Goal: Task Accomplishment & Management: Complete application form

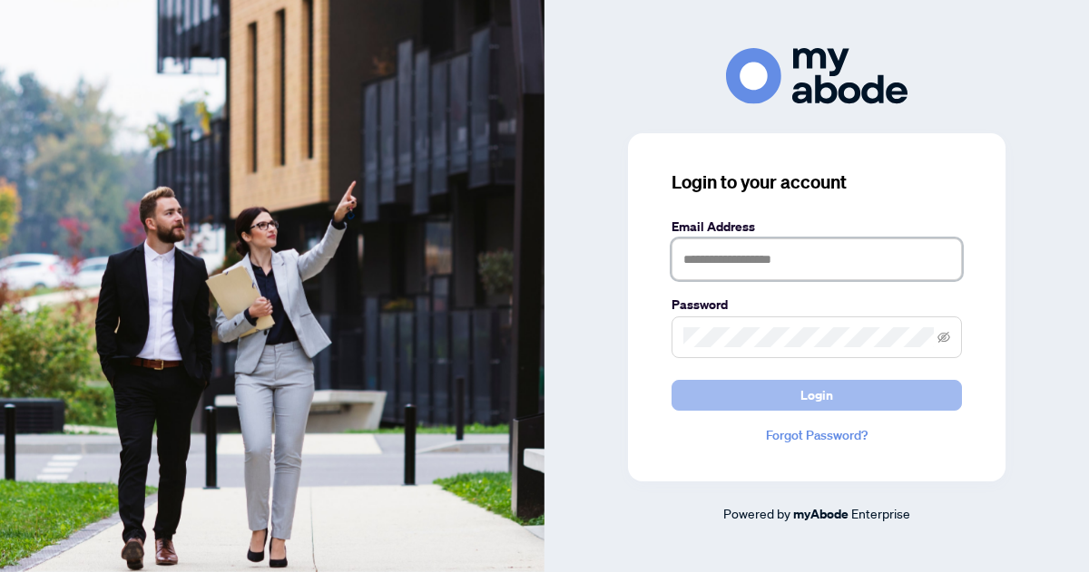
type input "**********"
click at [813, 395] on span "Login" at bounding box center [816, 395] width 33 height 29
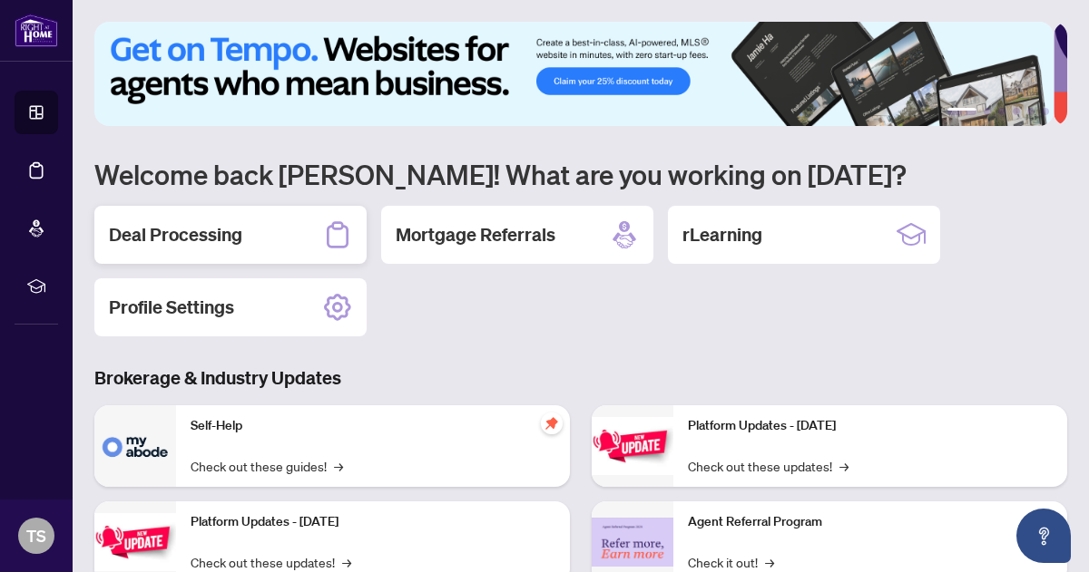
click at [200, 233] on h2 "Deal Processing" at bounding box center [175, 234] width 133 height 25
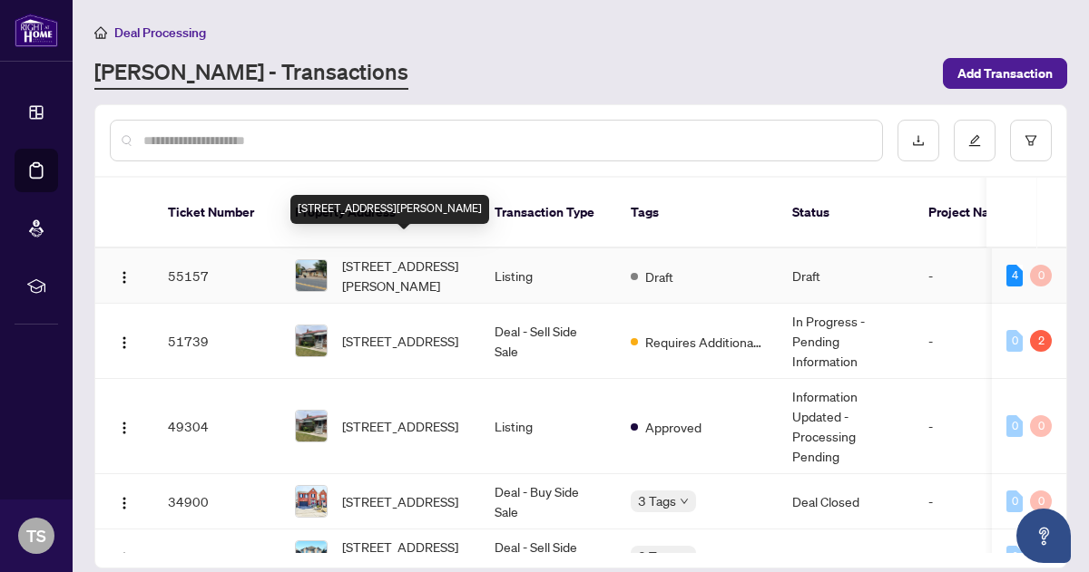
click at [388, 256] on span "[STREET_ADDRESS][PERSON_NAME]" at bounding box center [403, 276] width 123 height 40
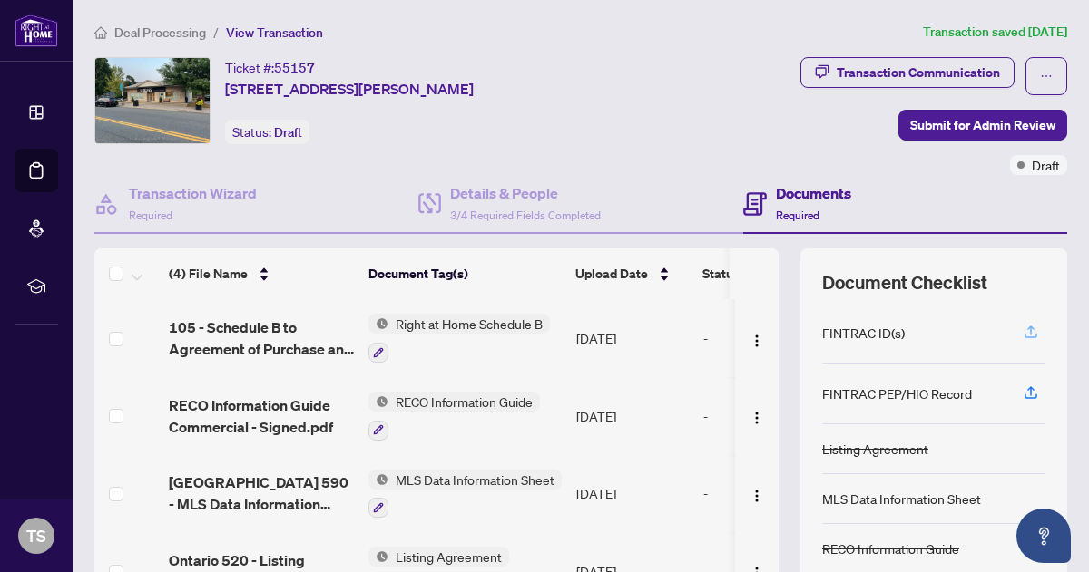
click at [1027, 326] on icon "button" at bounding box center [1030, 330] width 7 height 9
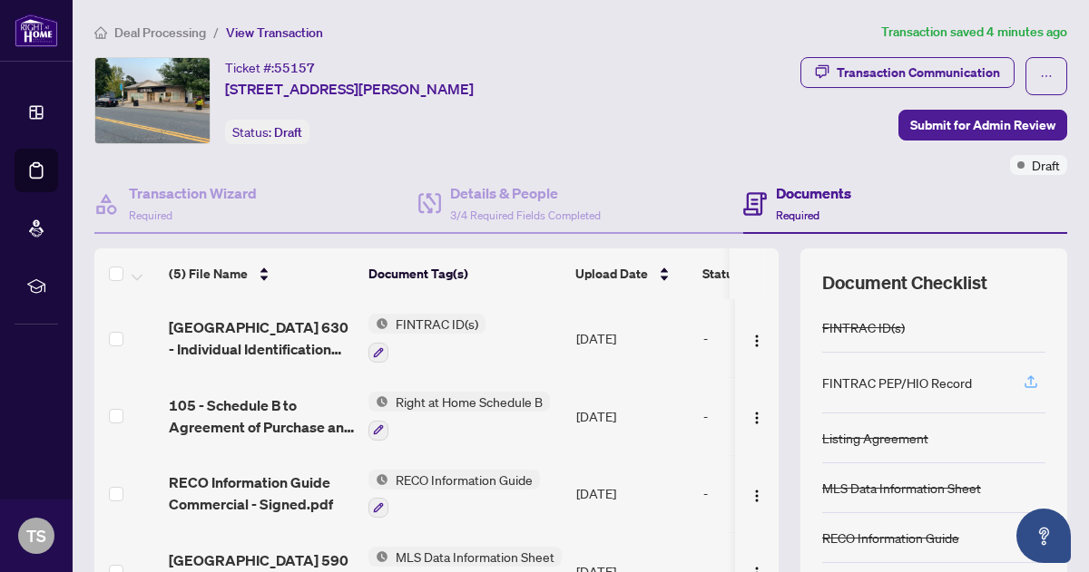
click at [1027, 376] on icon "button" at bounding box center [1030, 380] width 7 height 9
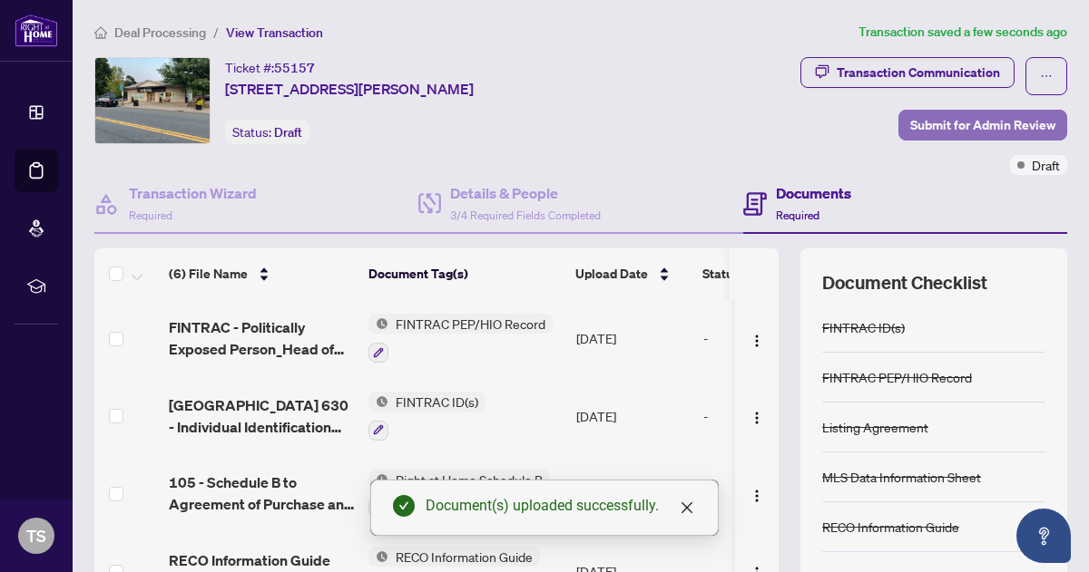
click at [973, 120] on span "Submit for Admin Review" at bounding box center [982, 125] width 145 height 29
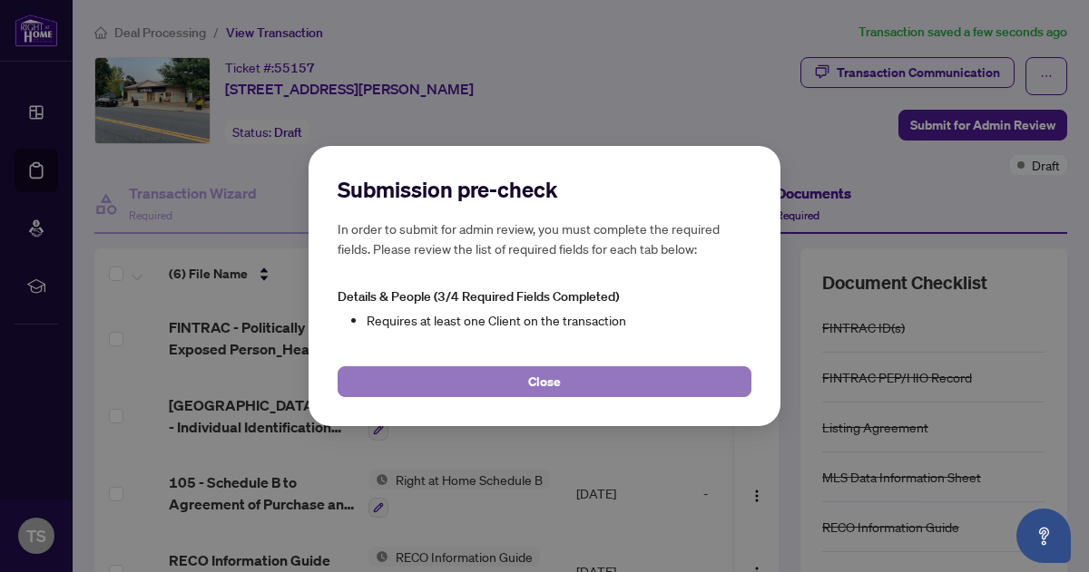
click at [543, 380] on span "Close" at bounding box center [544, 381] width 33 height 29
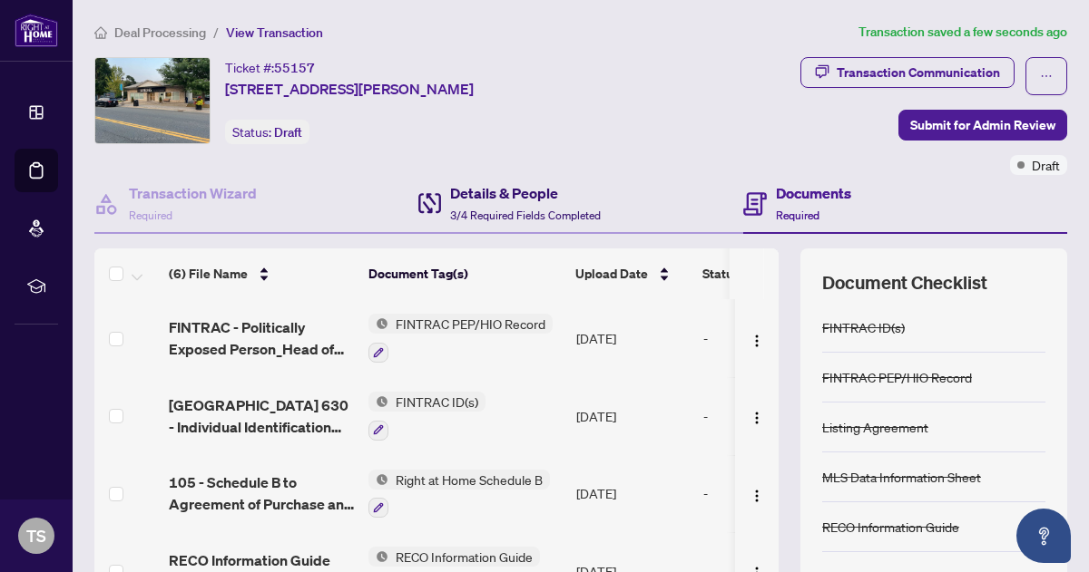
click at [484, 196] on h4 "Details & People" at bounding box center [525, 193] width 151 height 22
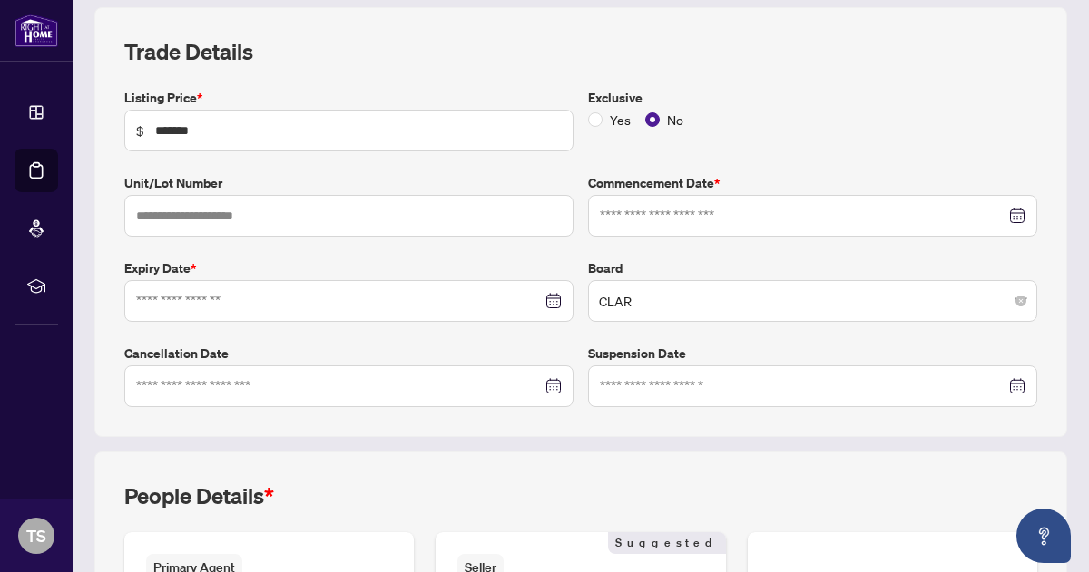
type input "**********"
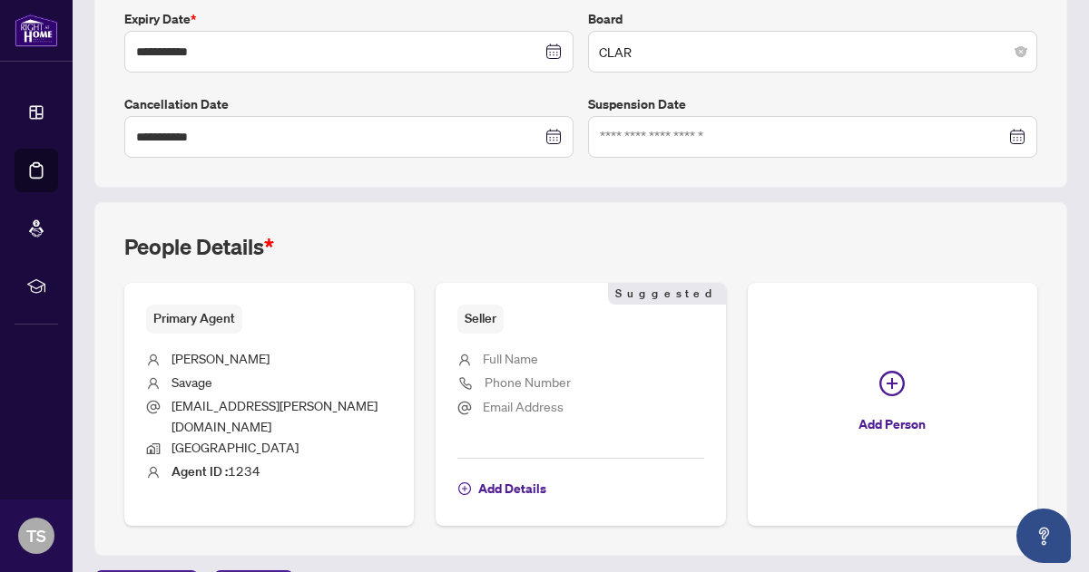
scroll to position [490, 0]
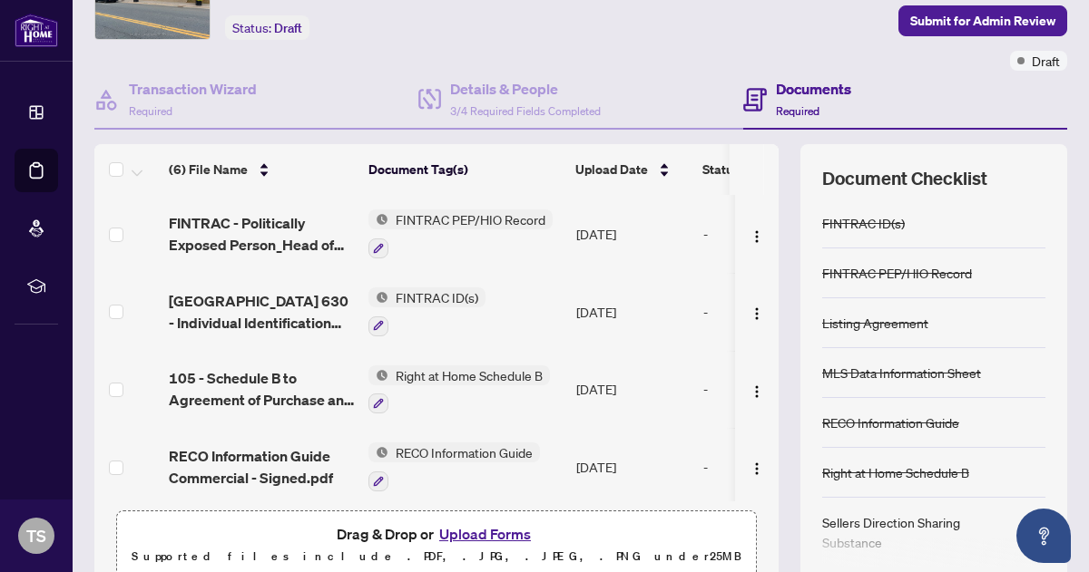
scroll to position [105, 0]
click at [951, 15] on span "Submit for Admin Review" at bounding box center [982, 19] width 145 height 29
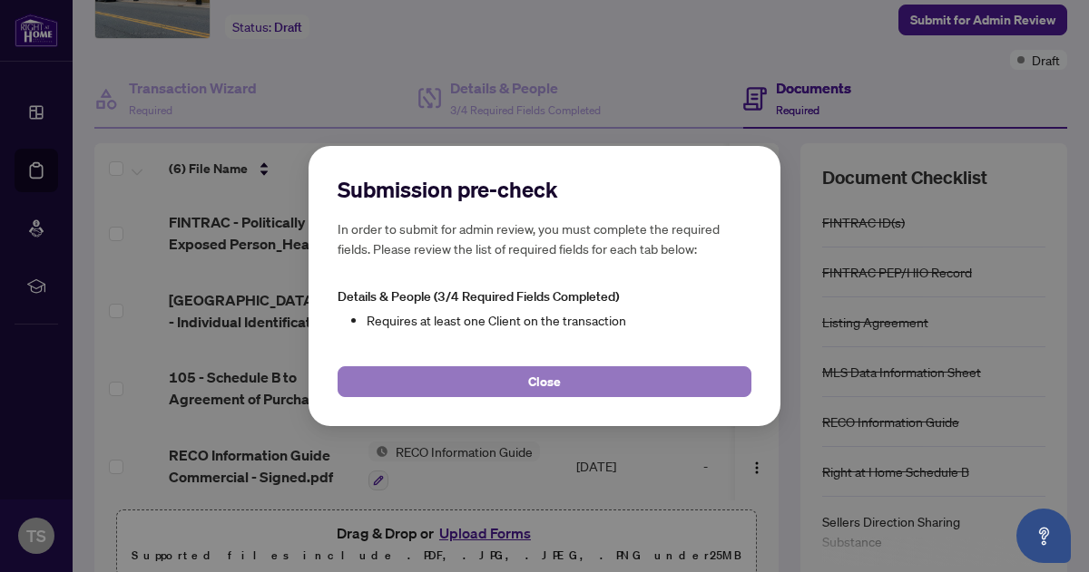
click at [557, 367] on span "Close" at bounding box center [544, 381] width 33 height 29
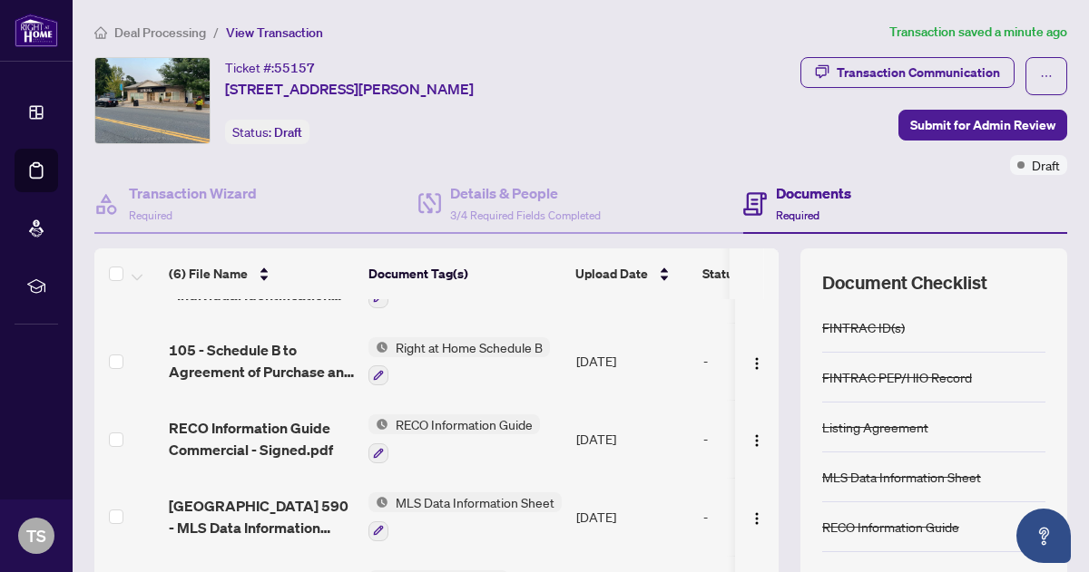
scroll to position [160, 0]
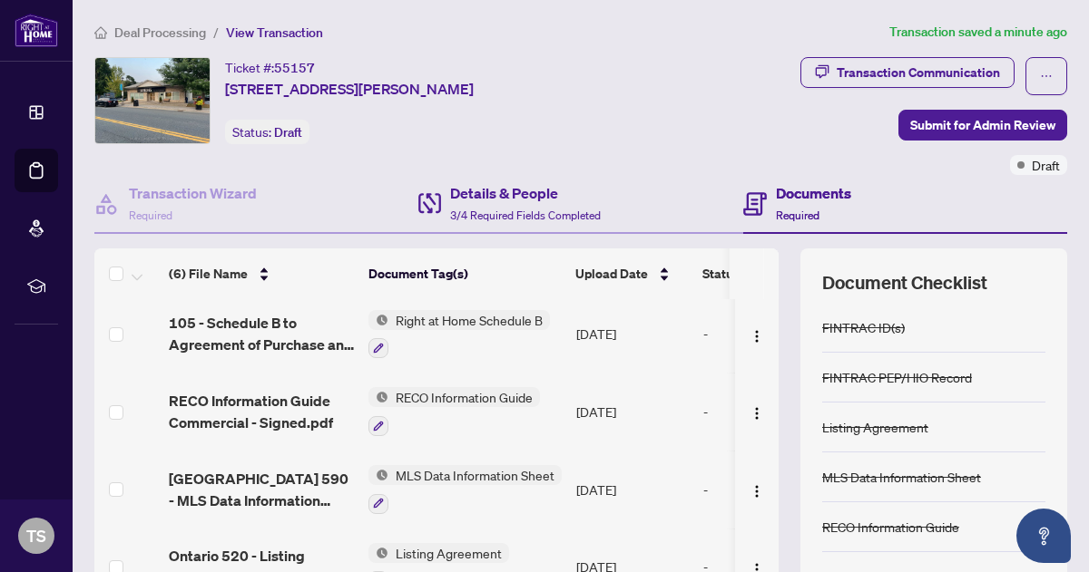
click at [474, 175] on div "Details & People 3/4 Required Fields Completed" at bounding box center [580, 204] width 324 height 59
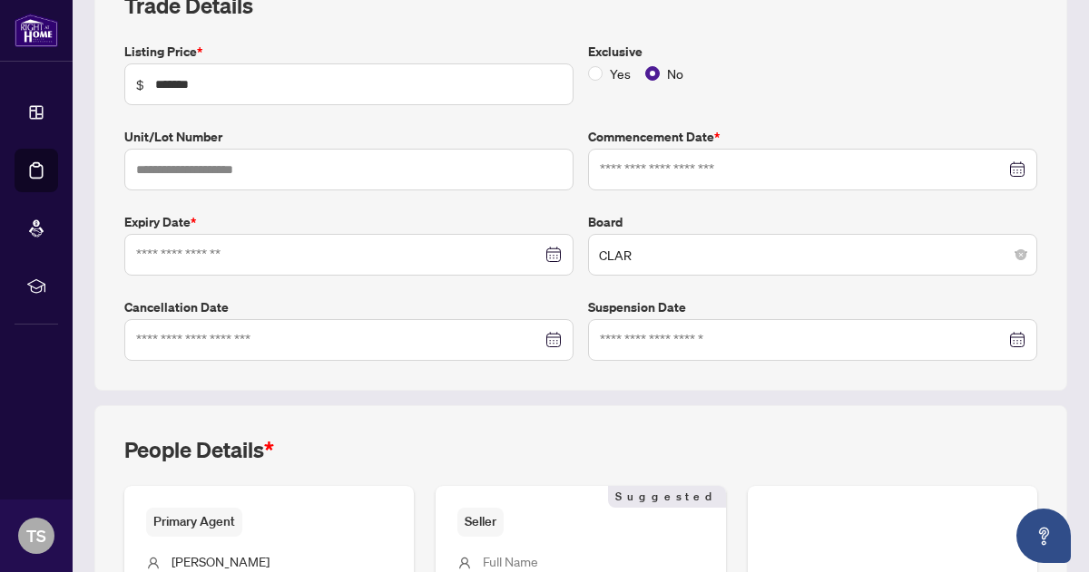
type input "**********"
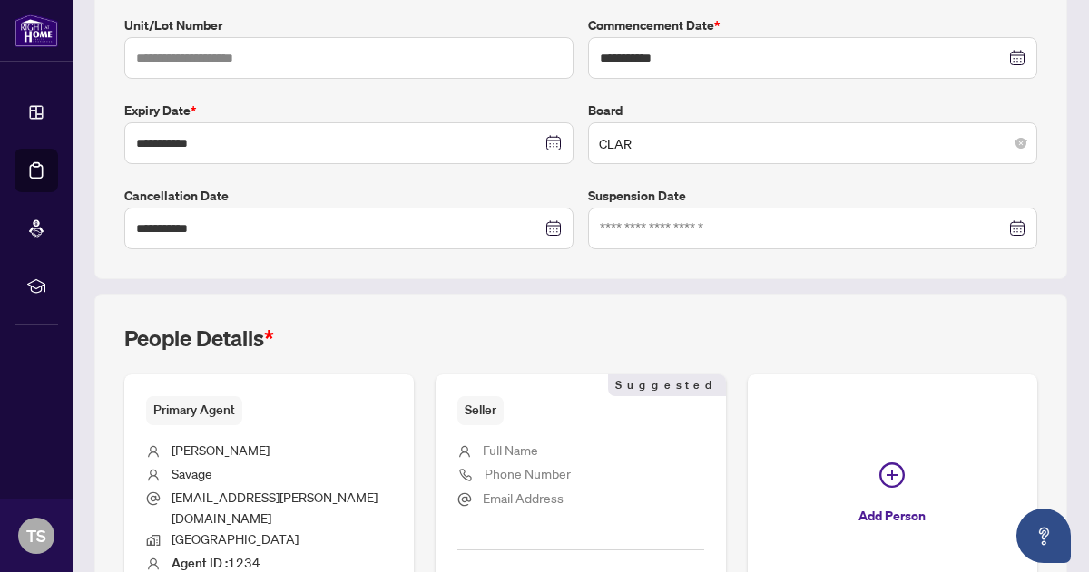
scroll to position [518, 0]
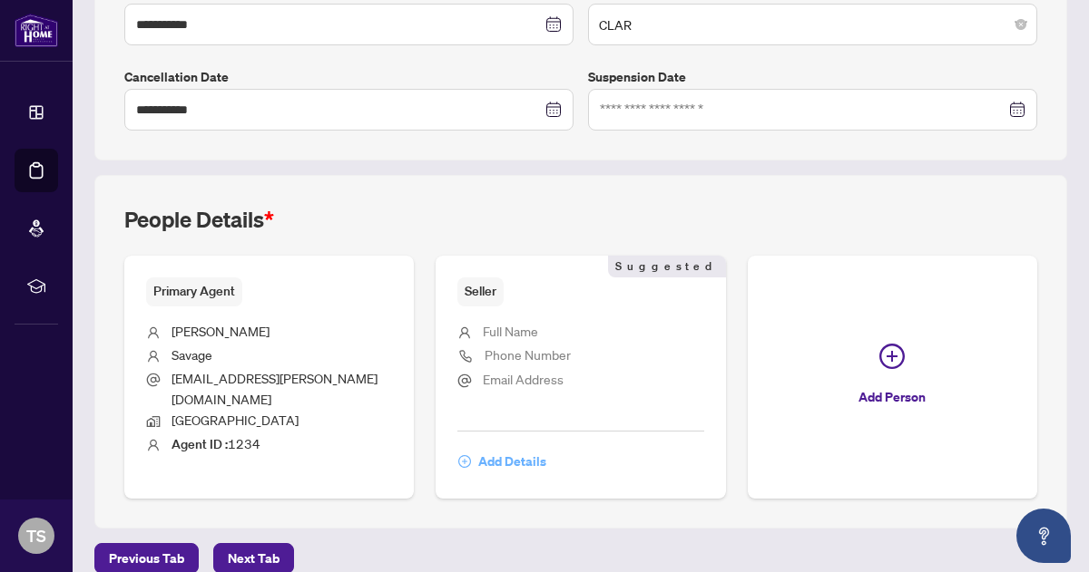
click at [497, 447] on span "Add Details" at bounding box center [512, 461] width 68 height 29
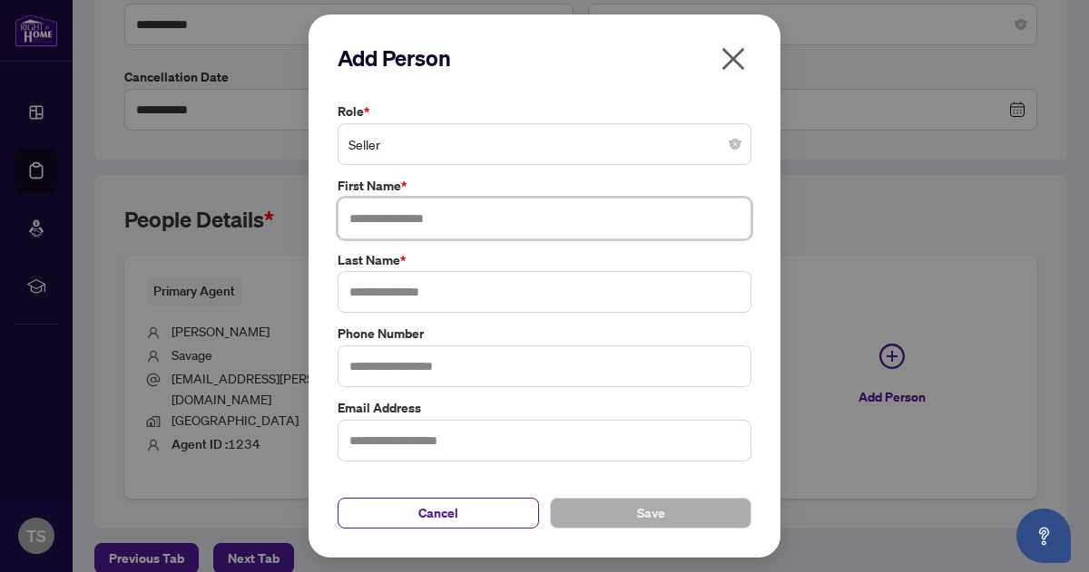
click at [383, 224] on input "text" at bounding box center [544, 219] width 414 height 42
type input "*"
type input "*********"
click at [382, 291] on input "text" at bounding box center [544, 292] width 414 height 42
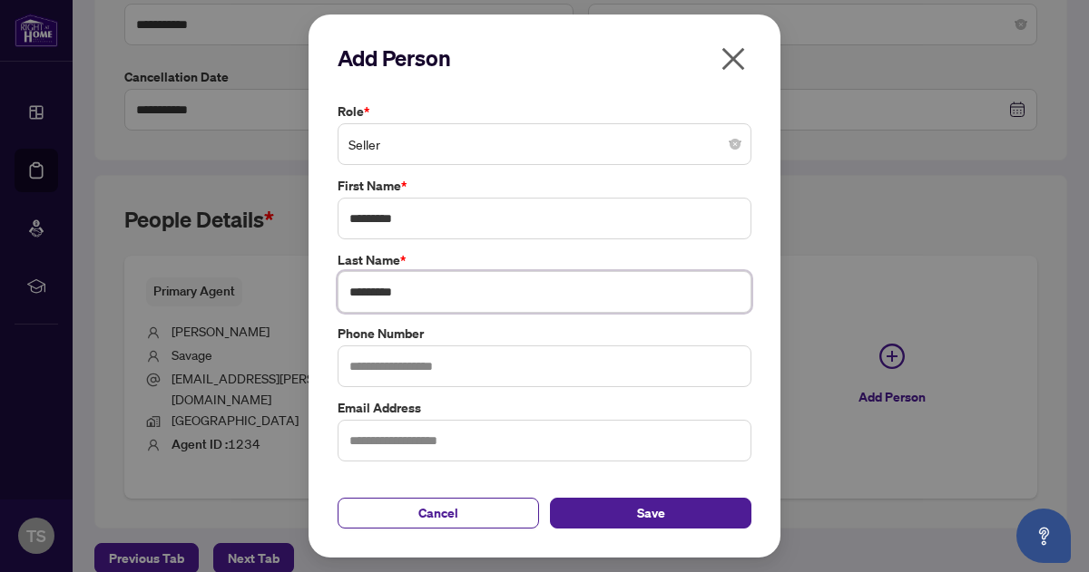
type input "*********"
click at [380, 440] on input "text" at bounding box center [544, 441] width 414 height 42
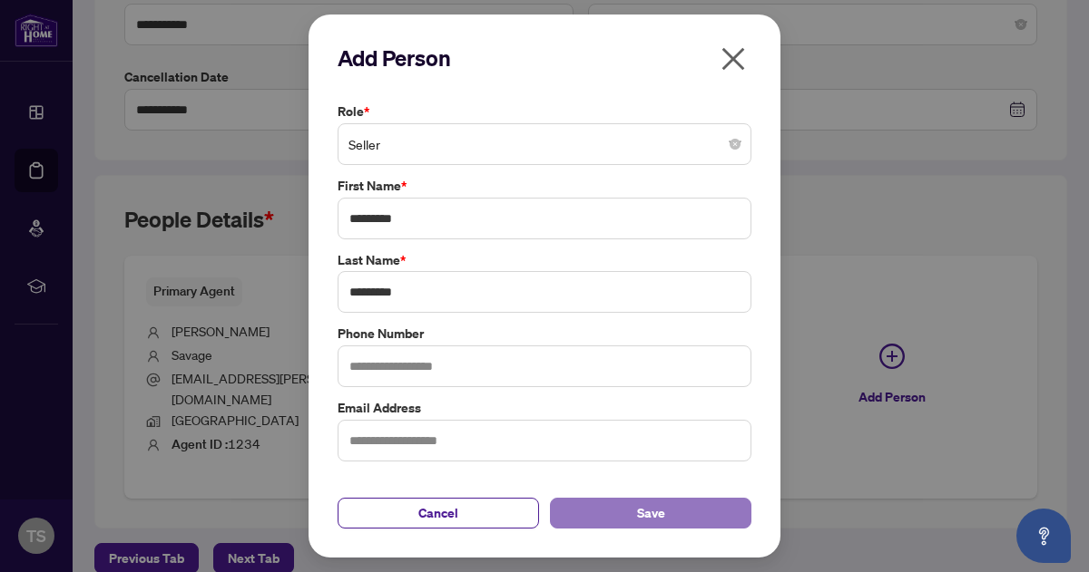
click at [628, 518] on button "Save" at bounding box center [650, 513] width 201 height 31
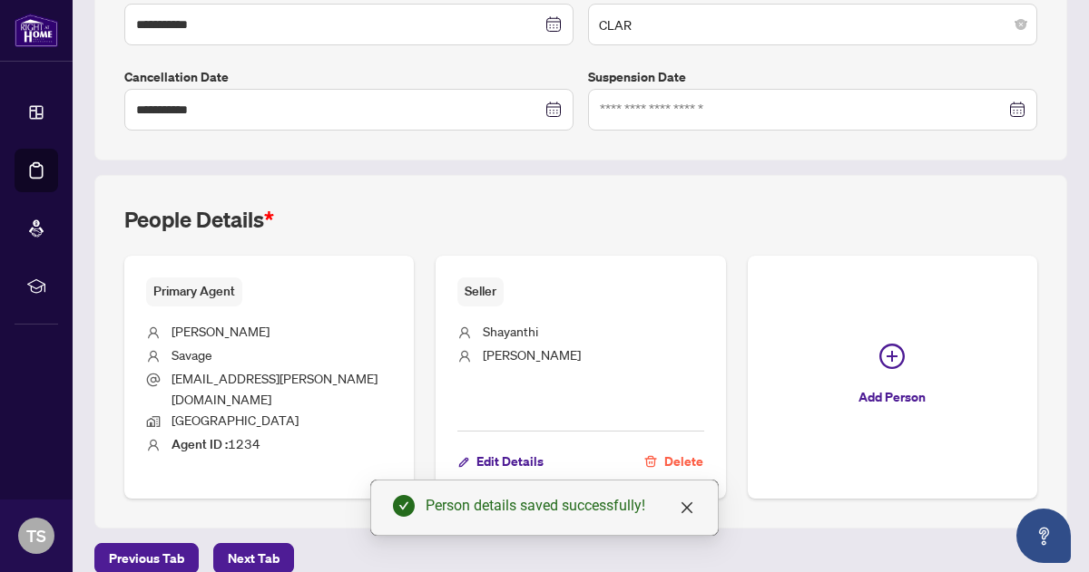
scroll to position [0, 0]
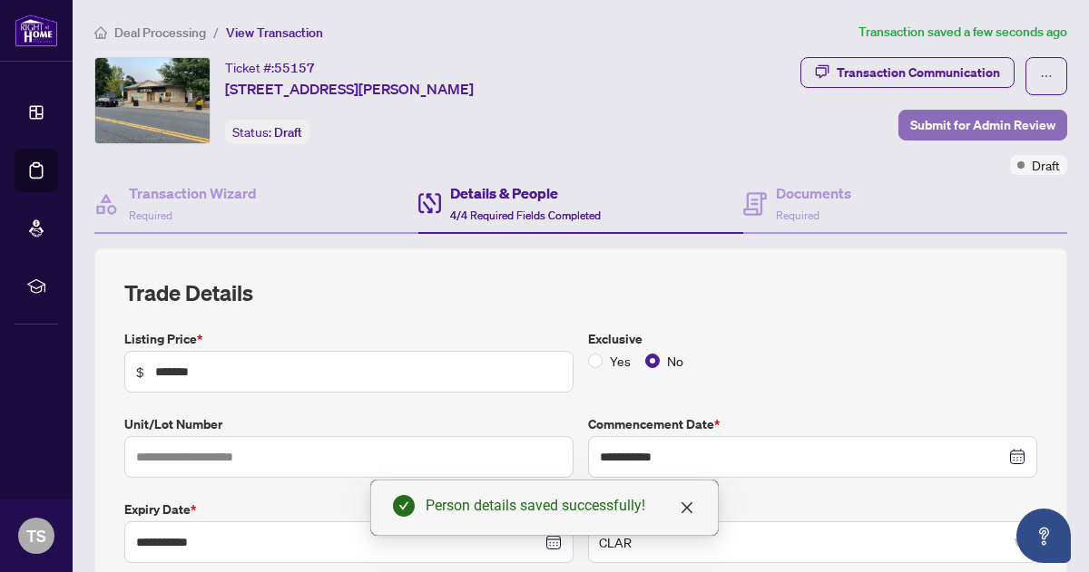
click at [958, 119] on span "Submit for Admin Review" at bounding box center [982, 125] width 145 height 29
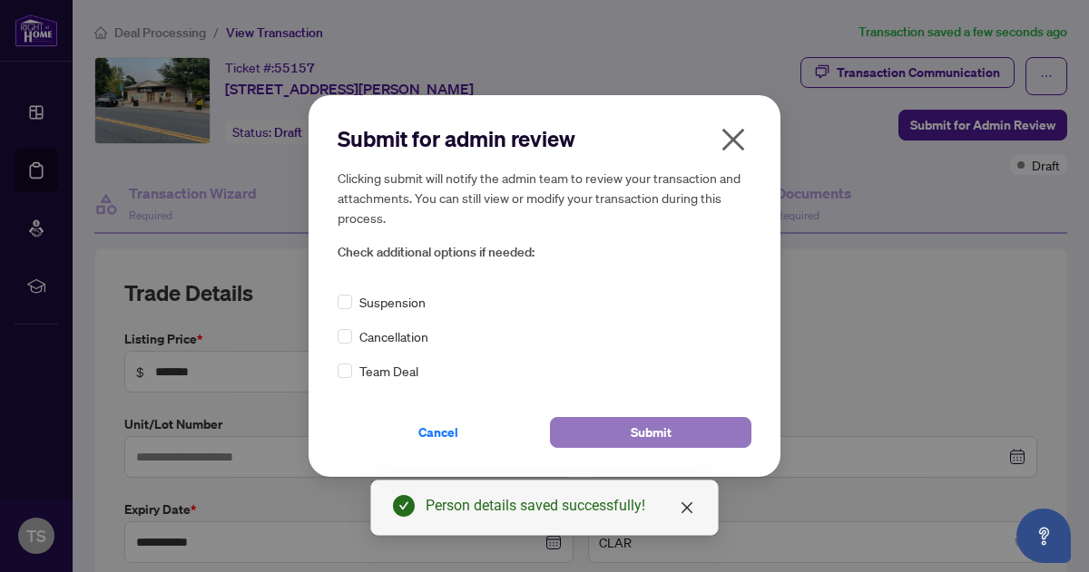
click at [639, 426] on span "Submit" at bounding box center [651, 432] width 41 height 29
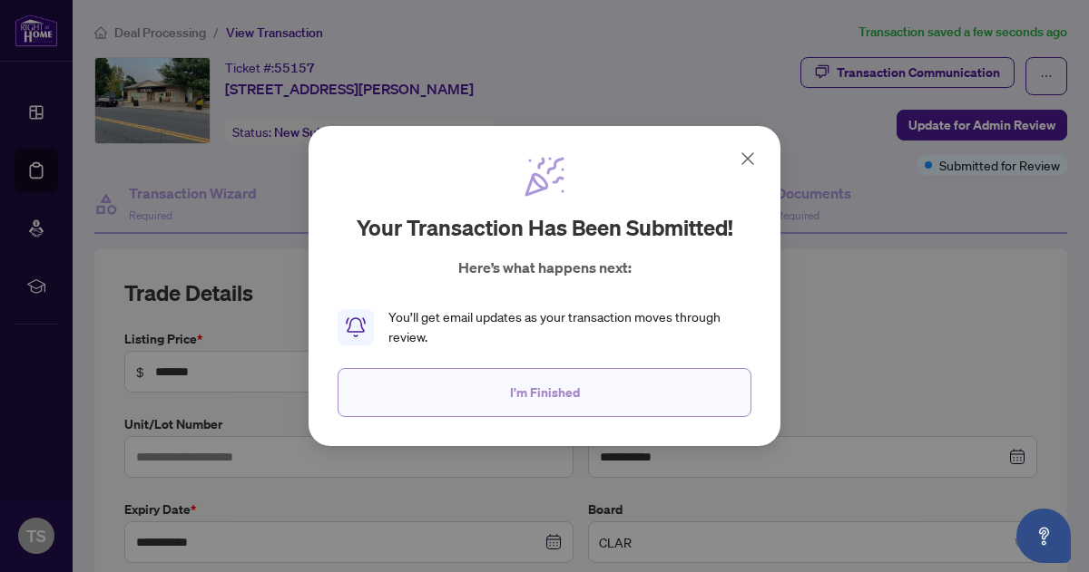
click at [541, 398] on span "I'm Finished" at bounding box center [545, 392] width 70 height 29
